Goal: Information Seeking & Learning: Learn about a topic

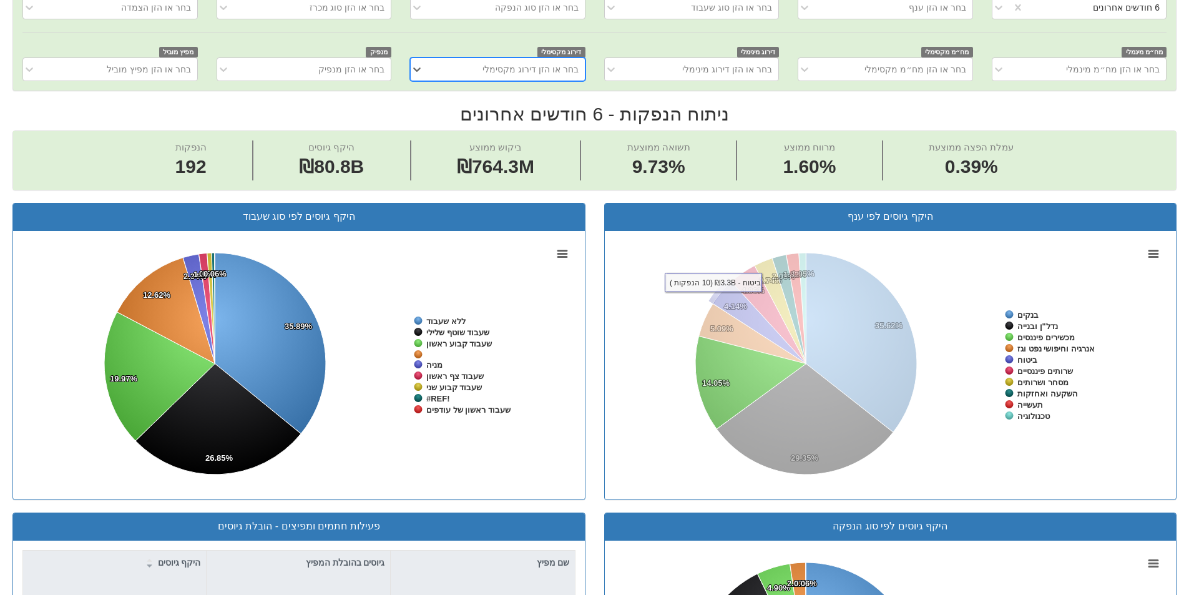
click at [710, 151] on span "תשואה ממוצעת 9.73%" at bounding box center [659, 160] width 156 height 40
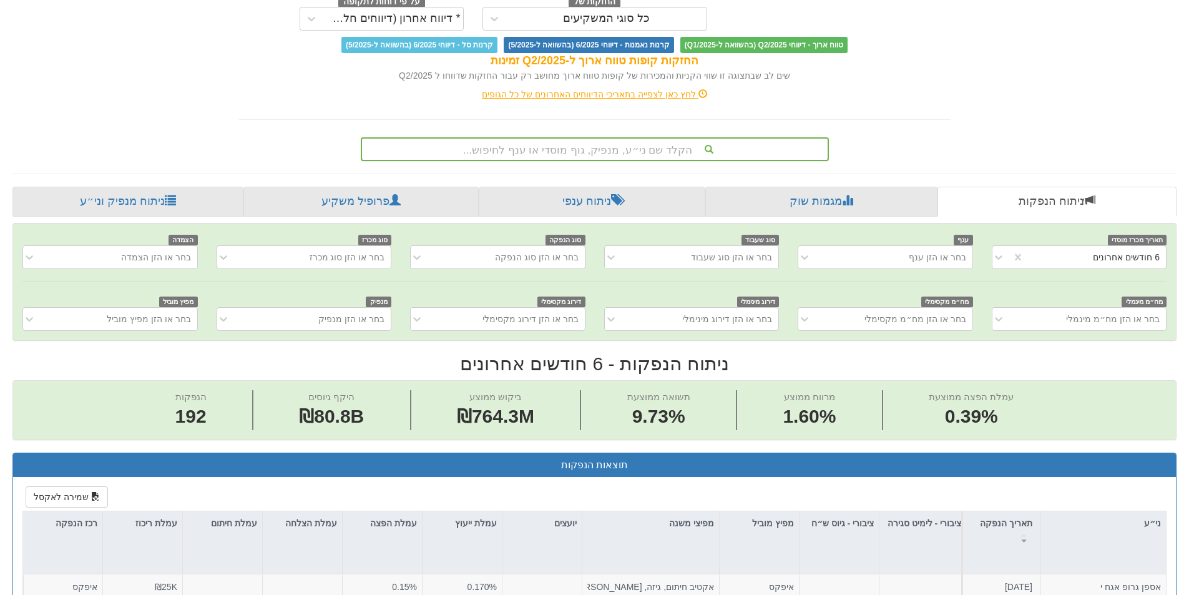
scroll to position [0, 2275]
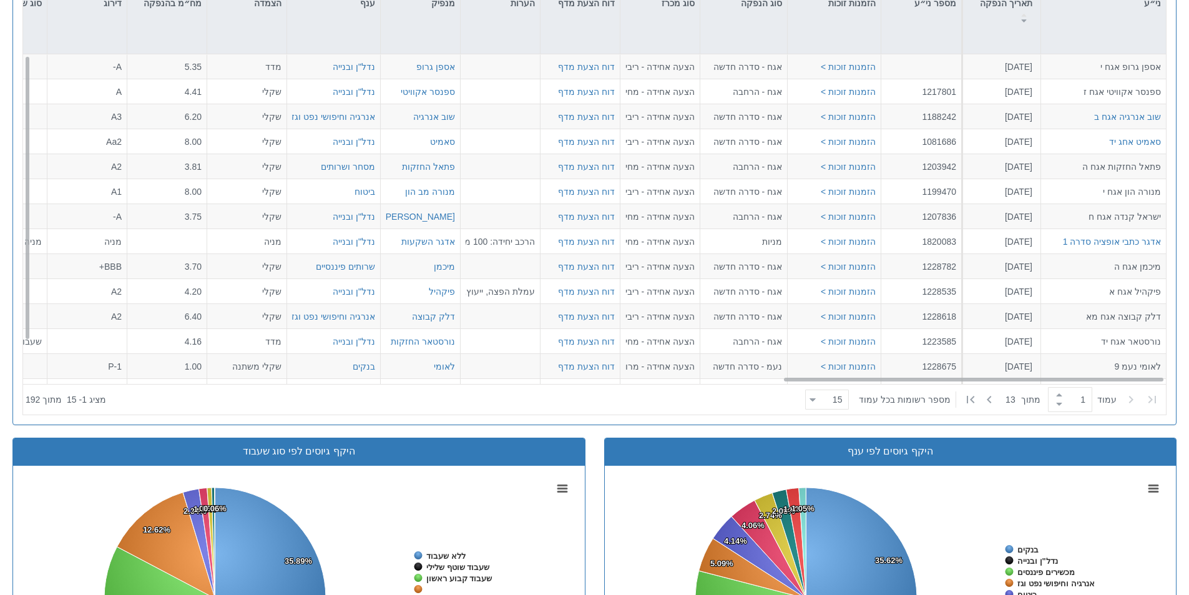
click at [704, 147] on div "אגח - סדרה חדשה" at bounding box center [743, 141] width 87 height 25
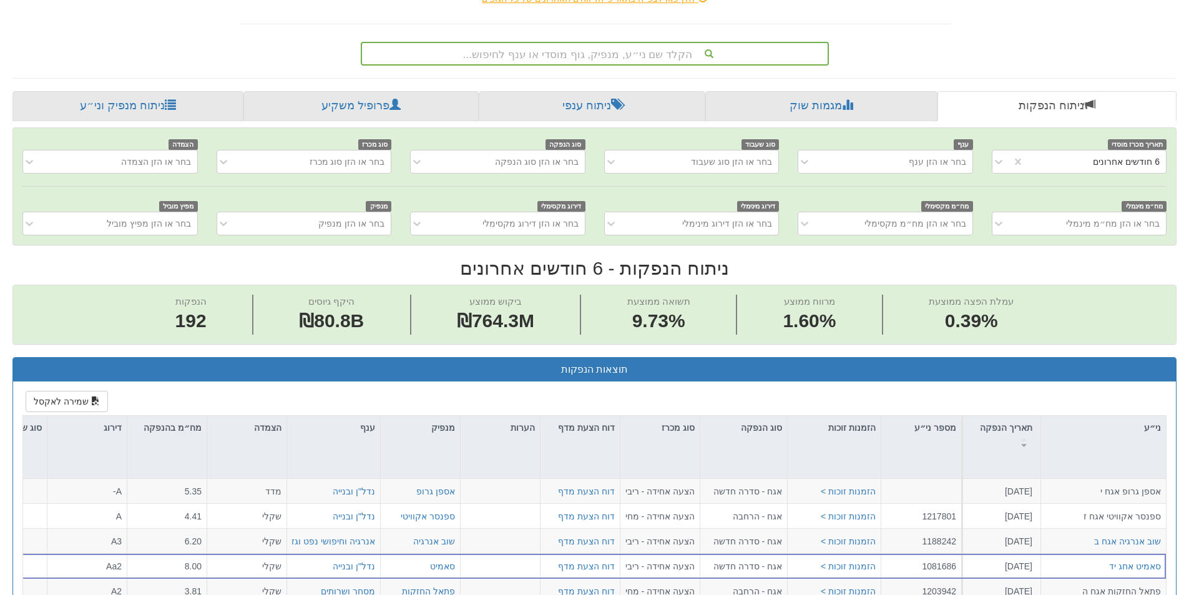
scroll to position [83, 0]
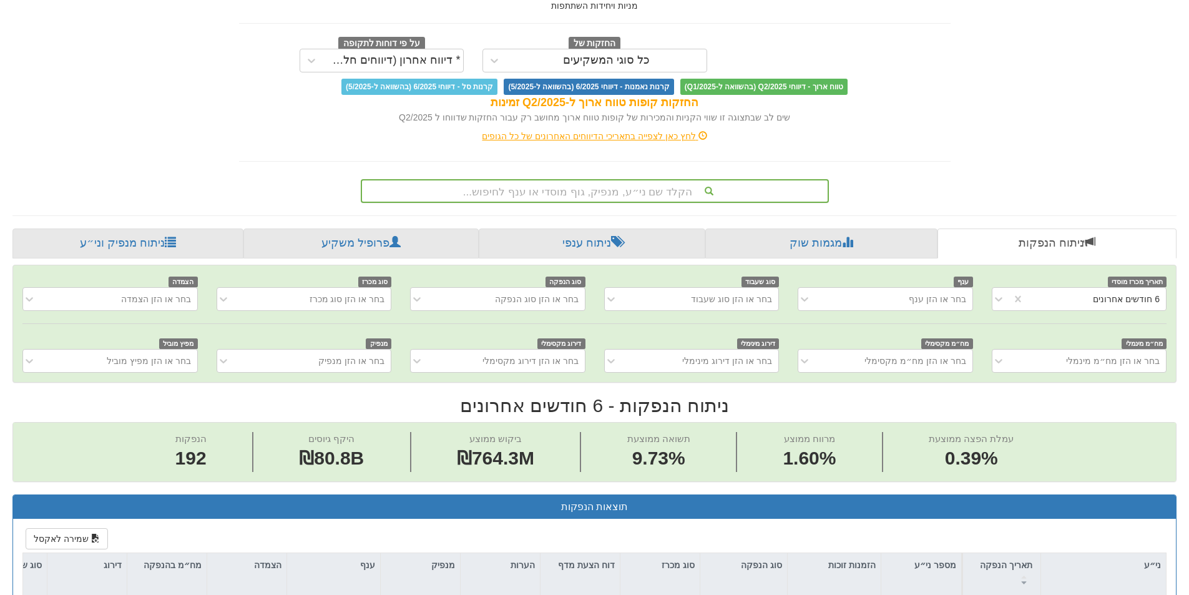
click at [669, 187] on div "הקלד שם ני״ע, מנפיק, גוף מוסדי או ענף לחיפוש..." at bounding box center [595, 190] width 466 height 21
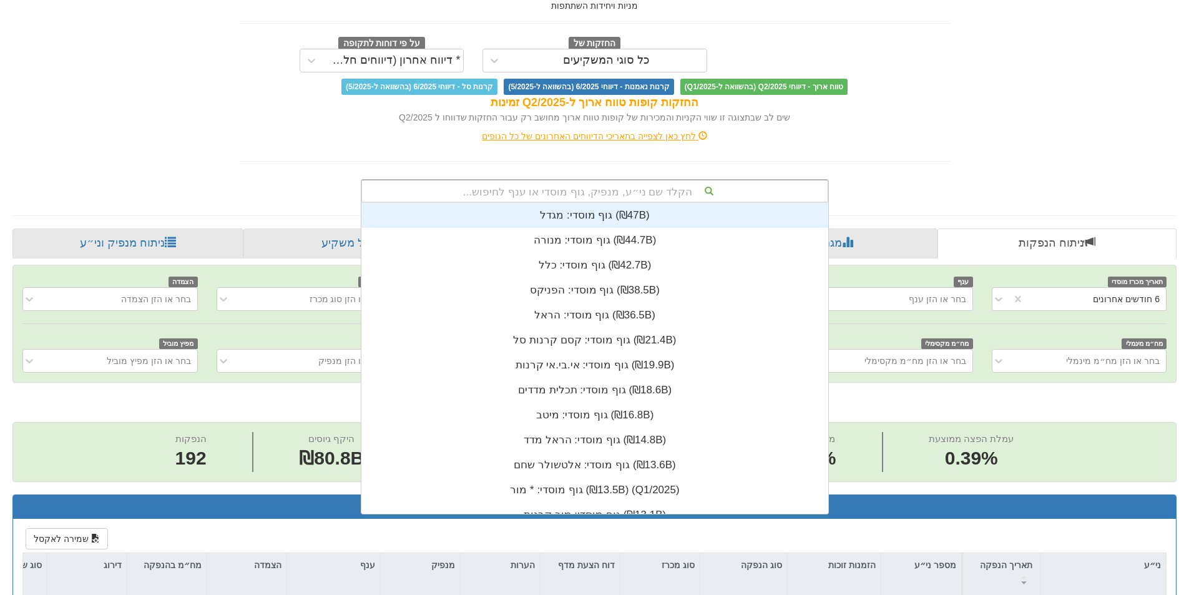
scroll to position [311, 0]
type input "מגה"
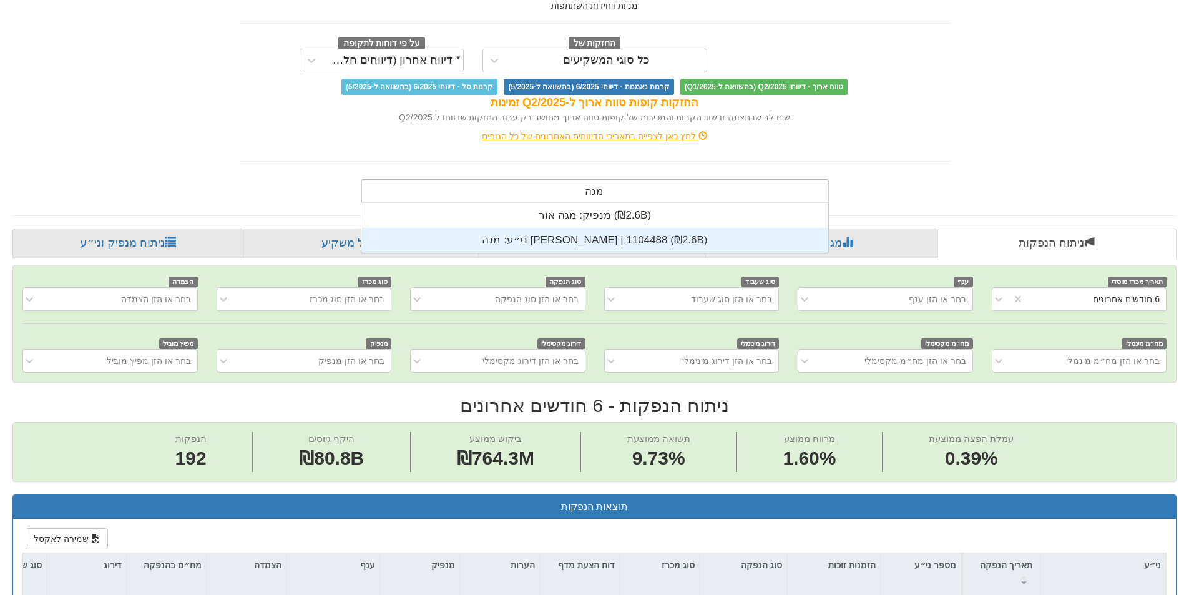
click at [597, 236] on div "ני״ע: ‏מגה [PERSON_NAME] | 1104488 ‎(₪2.6B)‎" at bounding box center [594, 240] width 467 height 25
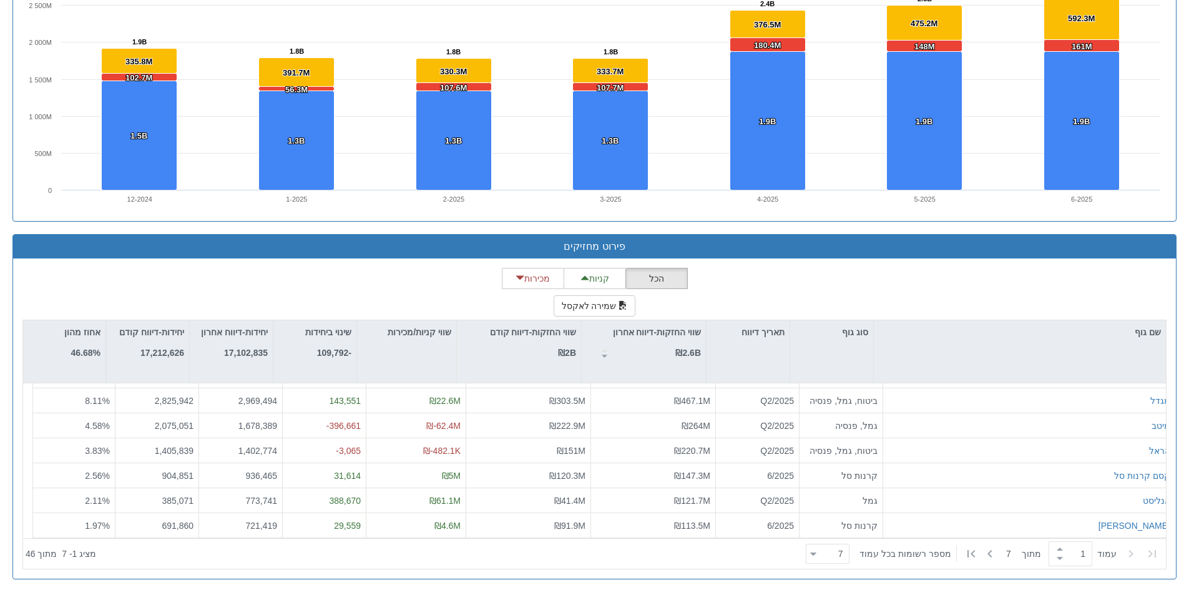
scroll to position [311, 0]
